Goal: Information Seeking & Learning: Understand process/instructions

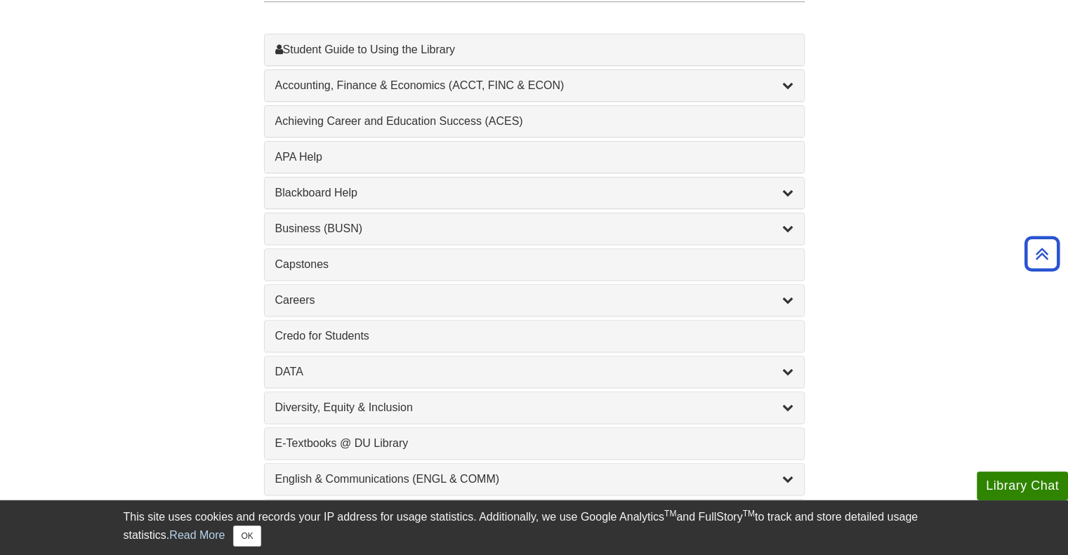
scroll to position [458, 0]
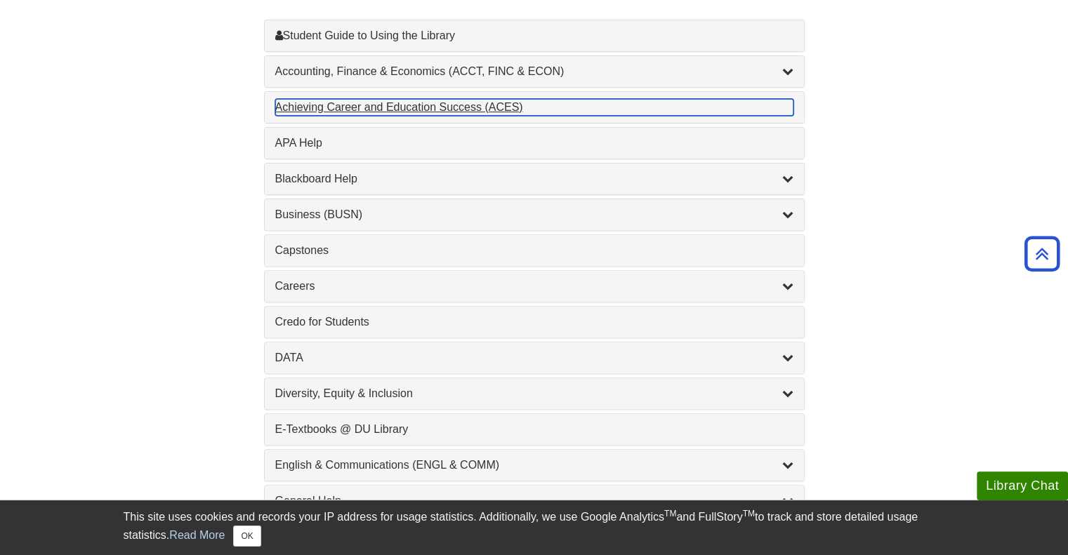
click at [459, 106] on div "Achieving Career and Education Success (ACES) , 1 guides" at bounding box center [534, 107] width 518 height 17
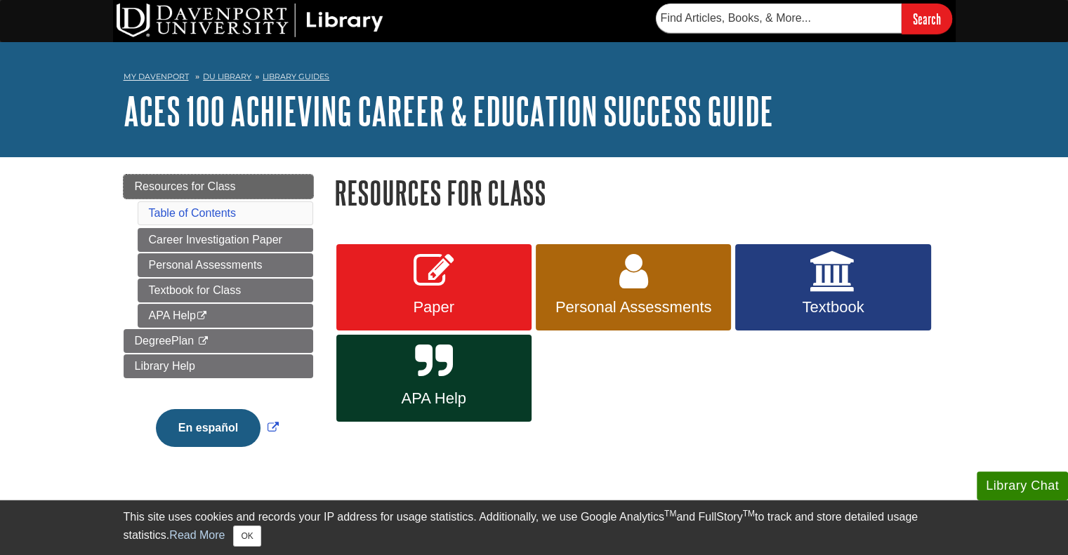
click at [202, 185] on span "Resources for Class" at bounding box center [185, 186] width 101 height 12
click at [399, 390] on span "APA Help" at bounding box center [434, 399] width 174 height 18
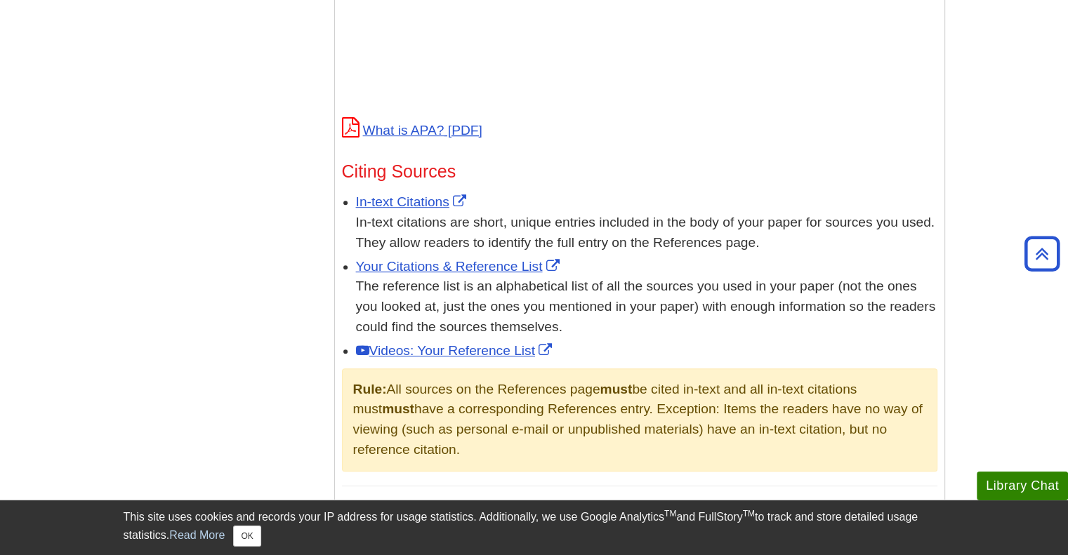
scroll to position [771, 0]
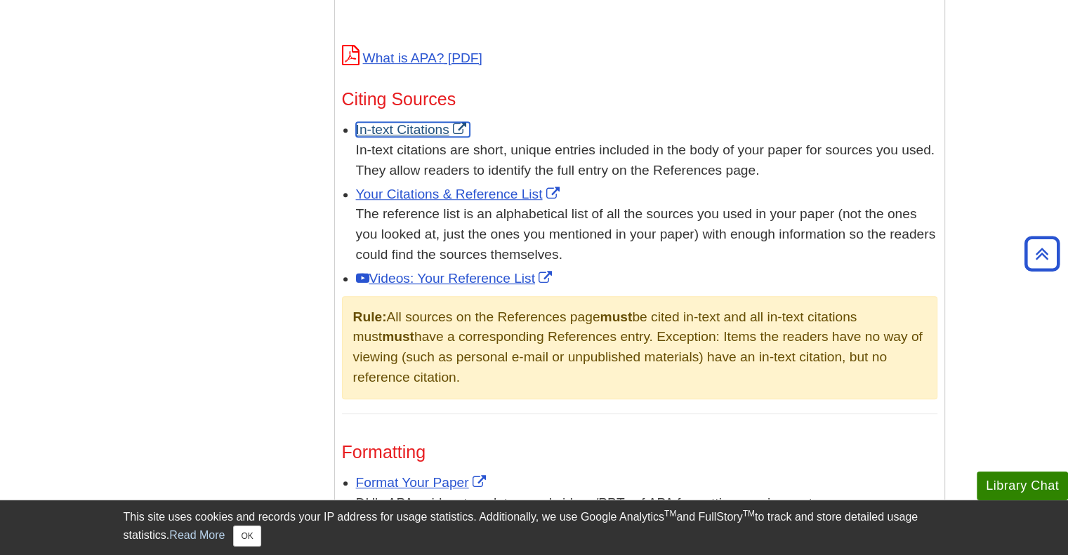
click at [423, 128] on link "In-text Citations" at bounding box center [413, 129] width 114 height 15
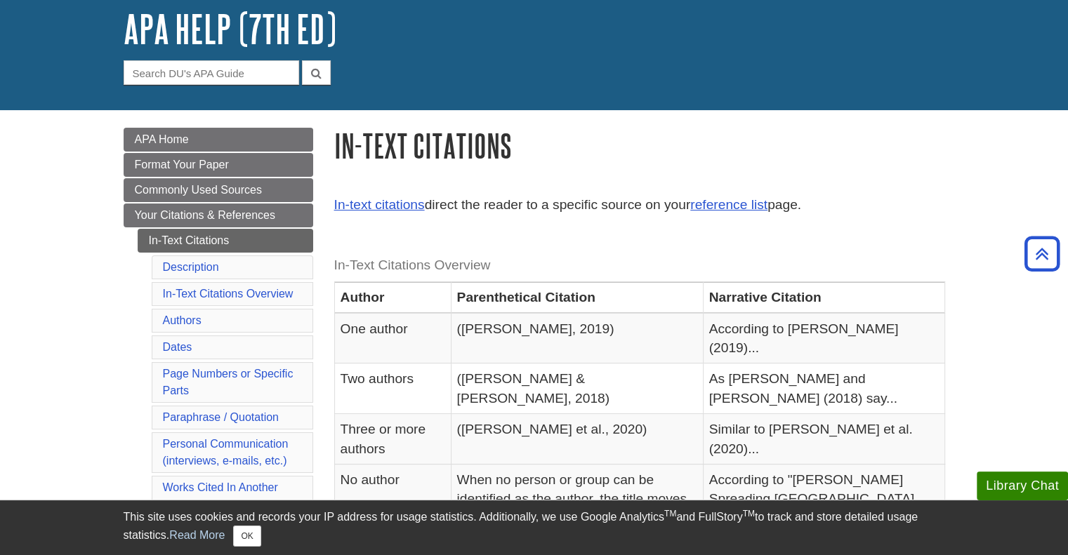
scroll to position [25, 0]
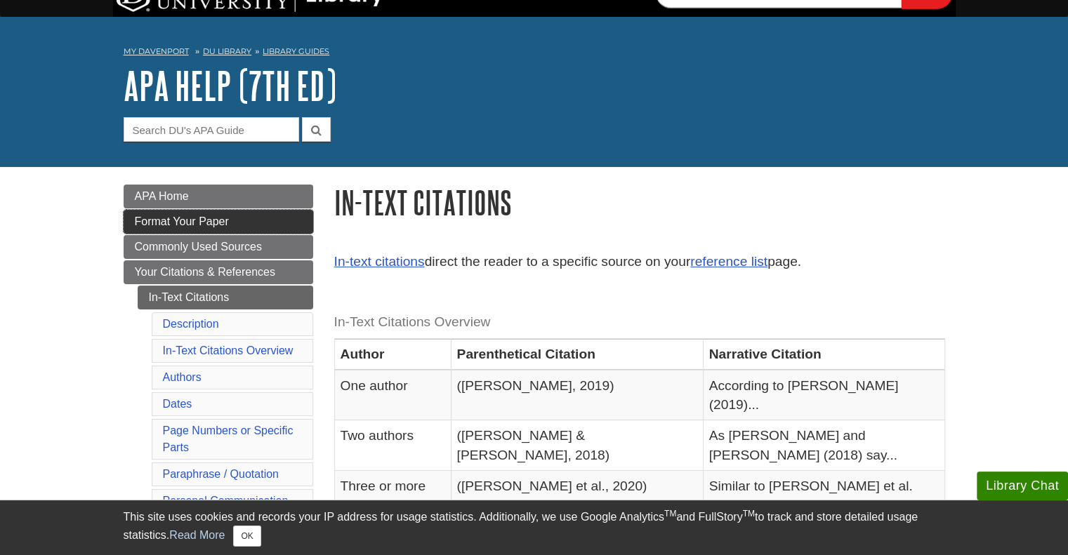
click at [217, 224] on span "Format Your Paper" at bounding box center [182, 222] width 94 height 12
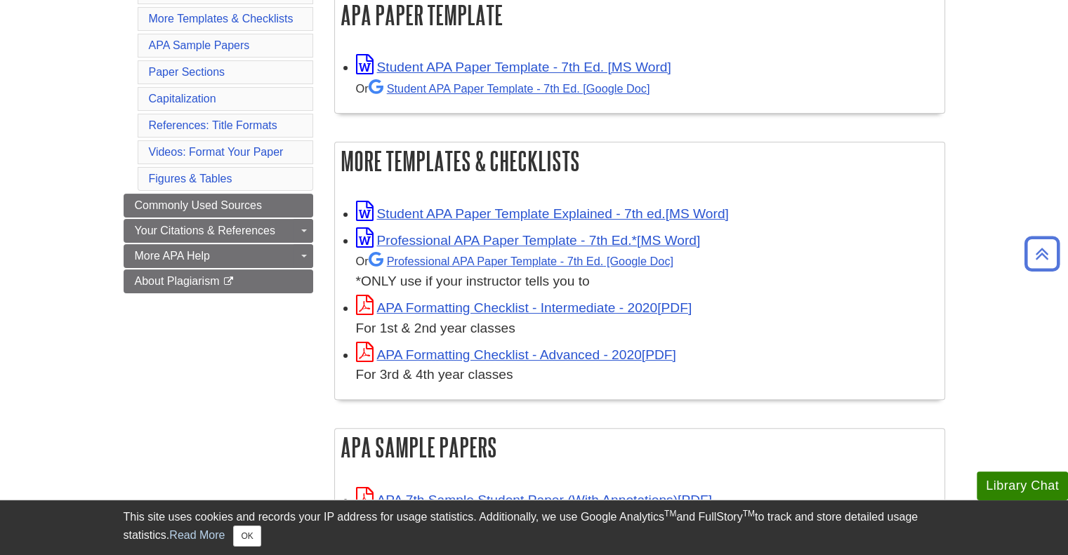
scroll to position [305, 0]
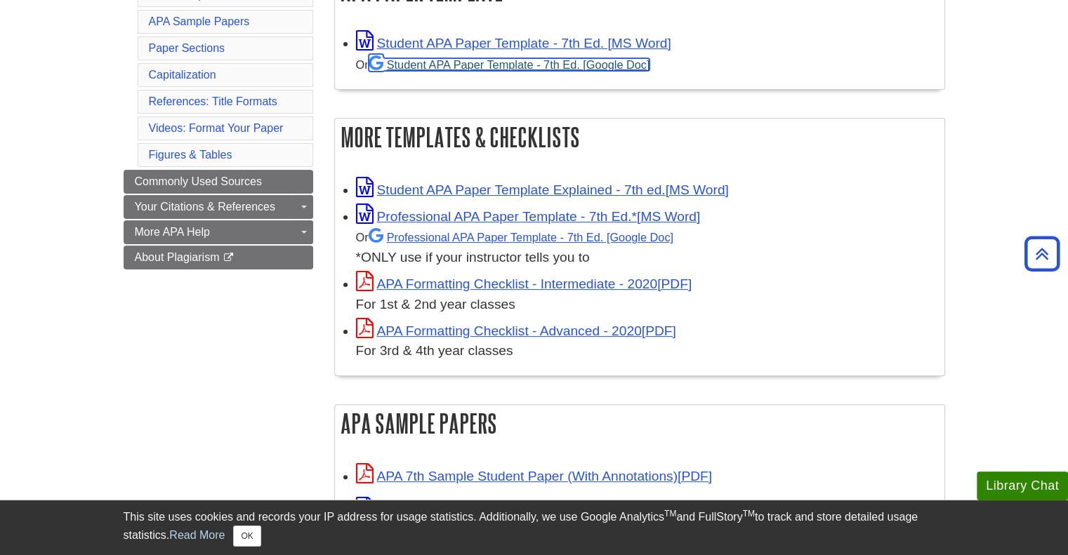
click at [542, 70] on link "Student APA Paper Template - 7th Ed. [Google Doc]" at bounding box center [510, 64] width 282 height 13
